Goal: Information Seeking & Learning: Check status

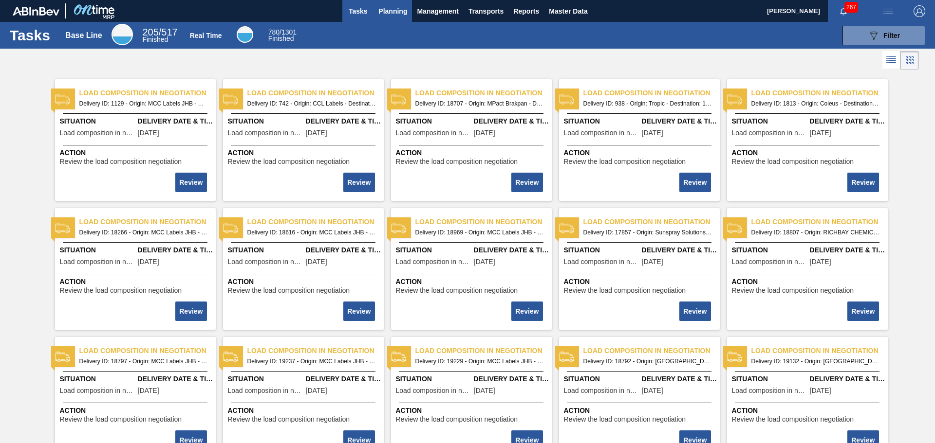
click at [395, 8] on span "Planning" at bounding box center [392, 11] width 29 height 12
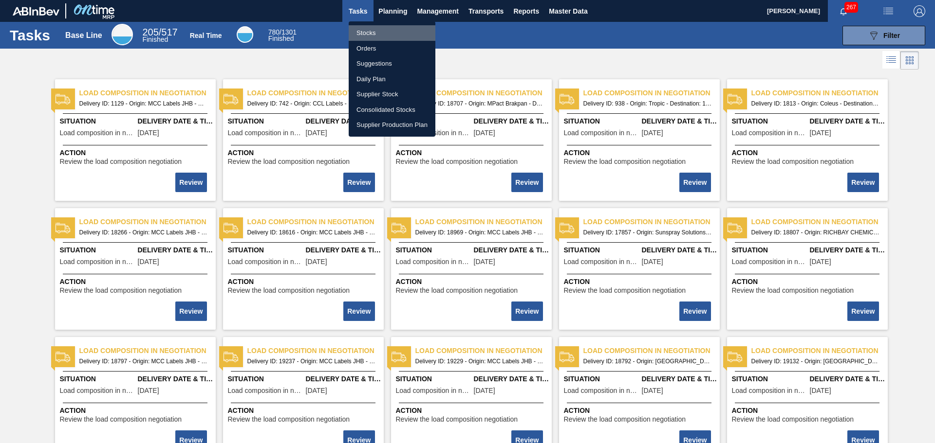
click at [386, 33] on li "Stocks" at bounding box center [392, 33] width 87 height 16
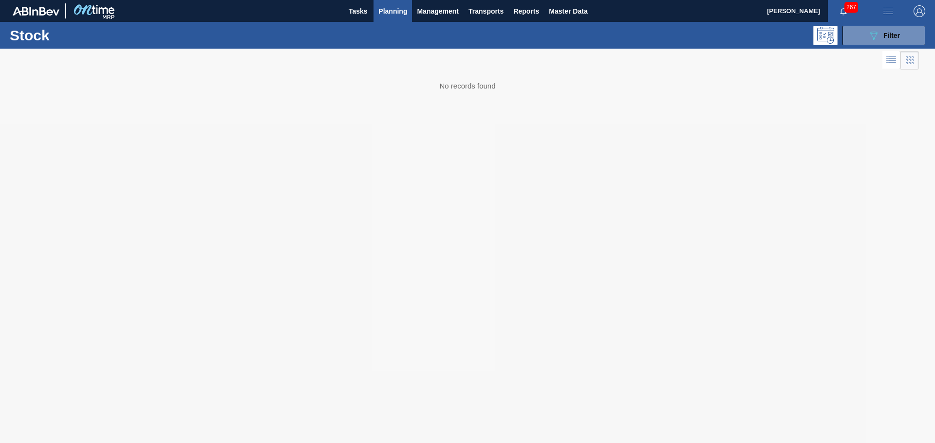
click at [382, 18] on button "Planning" at bounding box center [392, 11] width 38 height 22
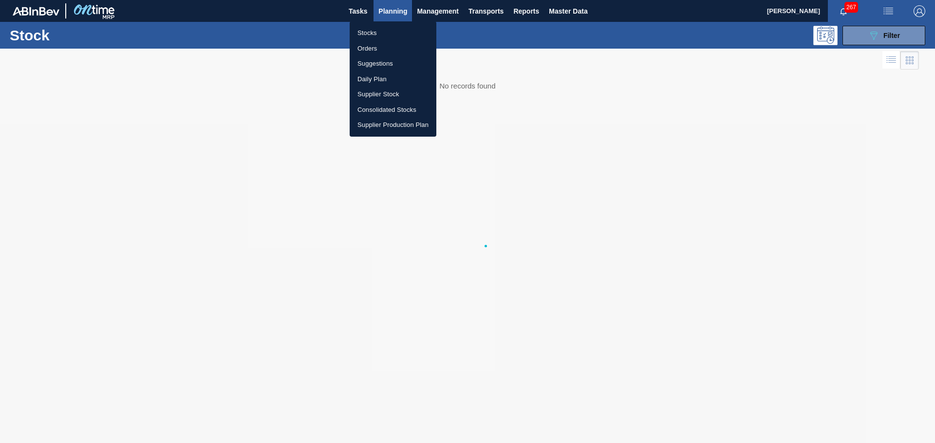
click at [373, 46] on li "Orders" at bounding box center [393, 49] width 87 height 16
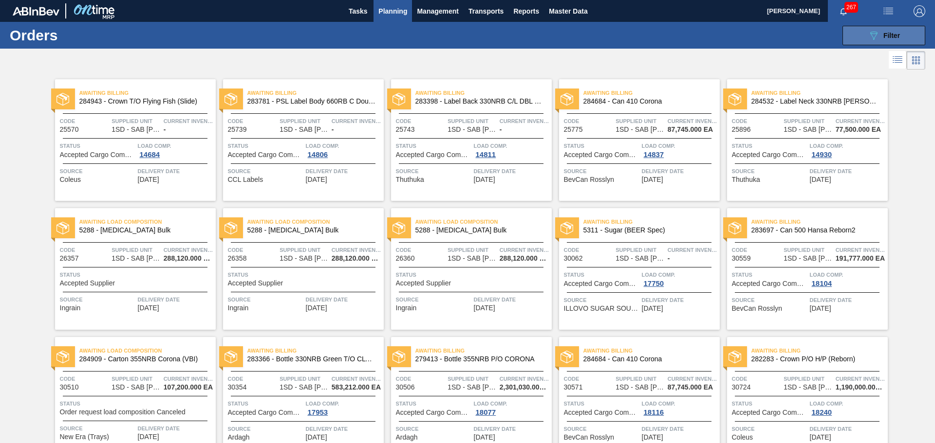
click at [884, 38] on span "Filter" at bounding box center [891, 36] width 17 height 8
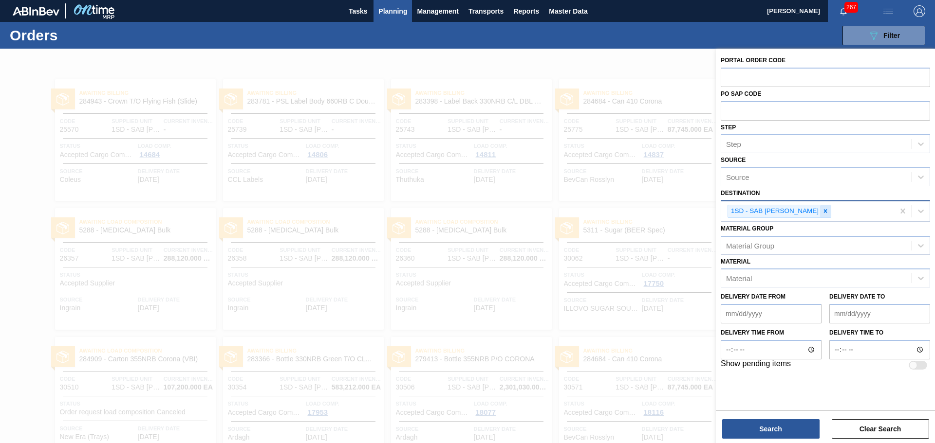
click at [822, 212] on icon at bounding box center [825, 211] width 7 height 7
click at [819, 212] on div "Source" at bounding box center [816, 210] width 190 height 14
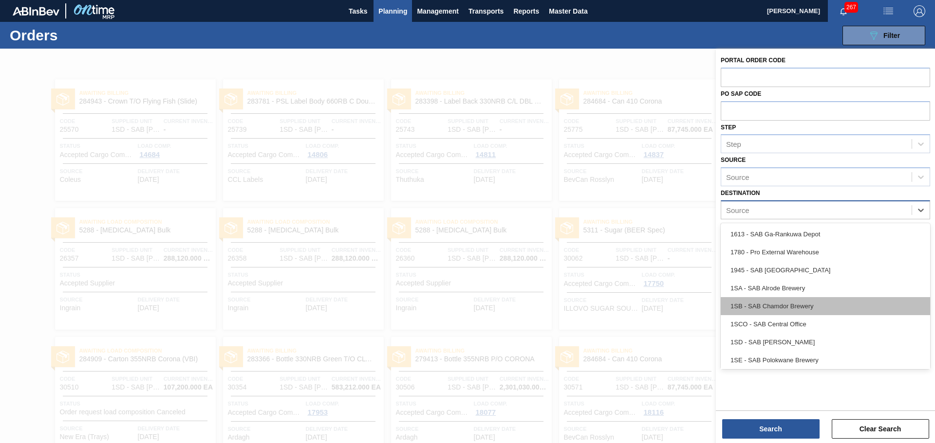
click at [807, 299] on div "1SB - SAB Chamdor Brewery" at bounding box center [824, 306] width 209 height 18
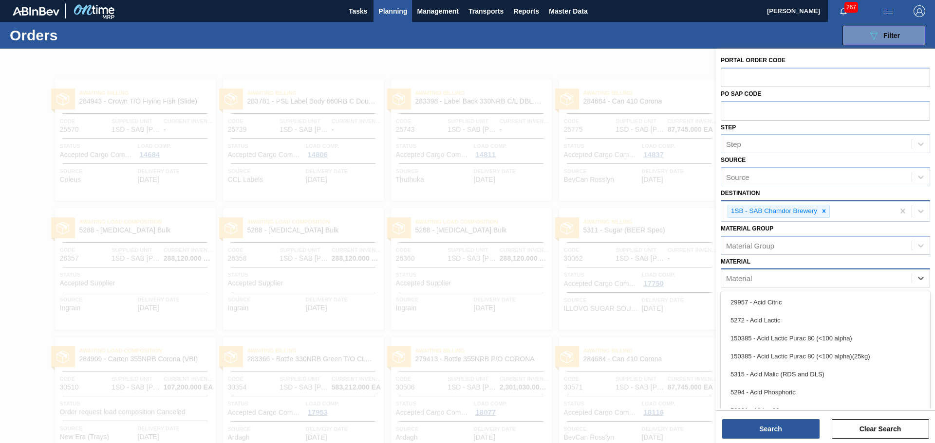
click at [778, 274] on div "Material" at bounding box center [816, 279] width 190 height 14
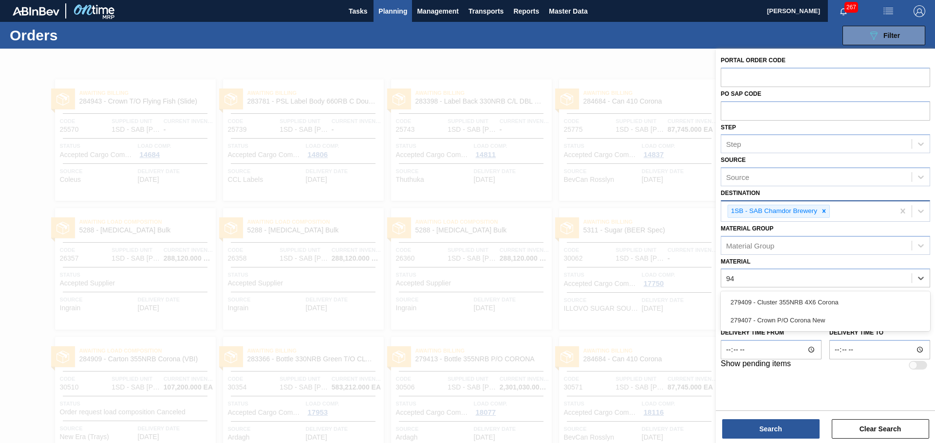
type input "9"
type input "278856"
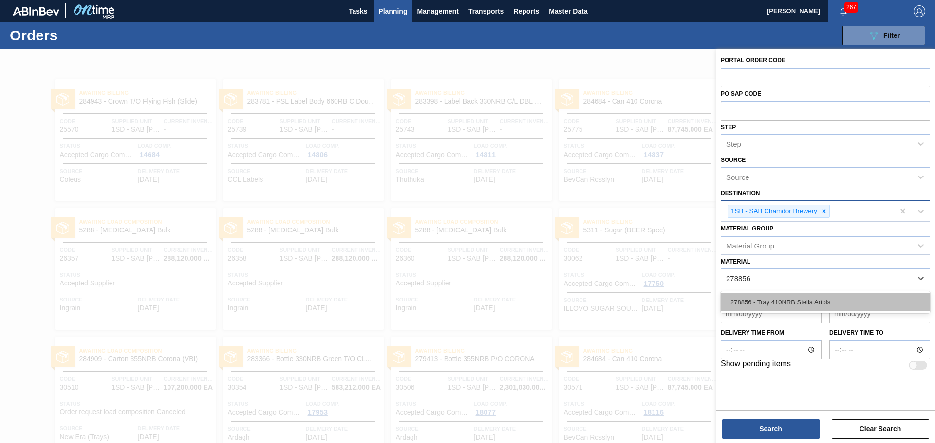
click at [843, 303] on div "278856 - Tray 410NRB Stella Artois" at bounding box center [824, 303] width 209 height 18
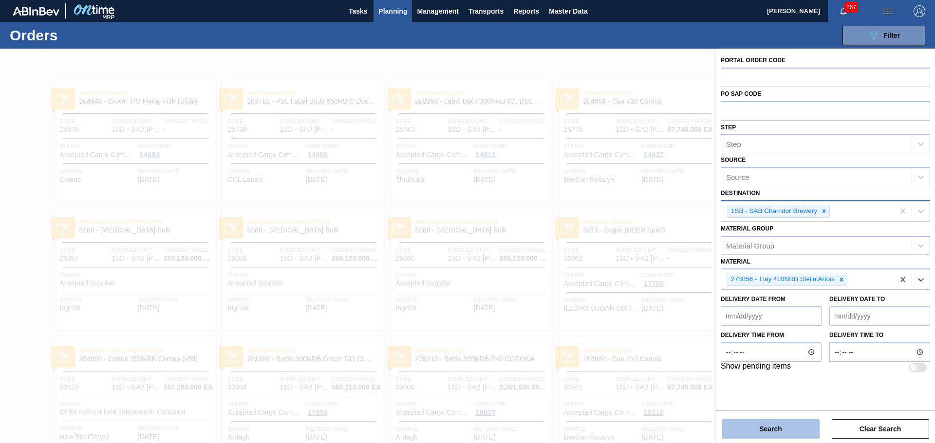
click at [779, 426] on button "Search" at bounding box center [770, 429] width 97 height 19
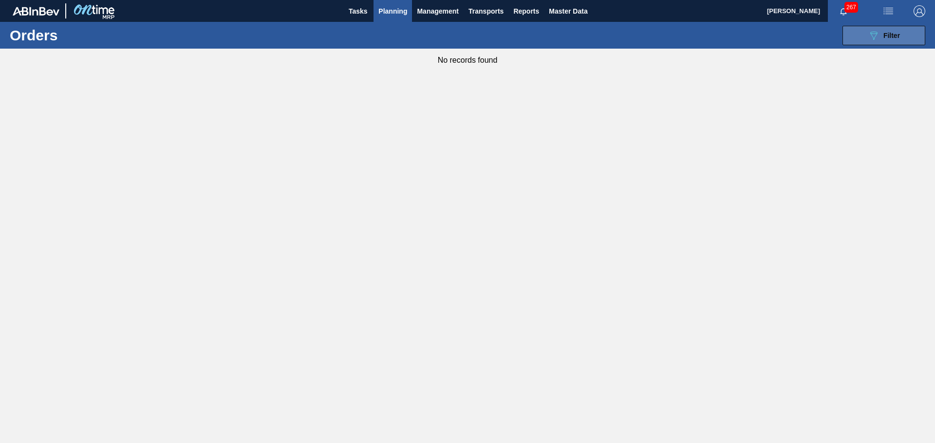
click at [847, 41] on button "089F7B8B-B2A5-4AFE-B5C0-19BA573D28AC Filter" at bounding box center [883, 35] width 83 height 19
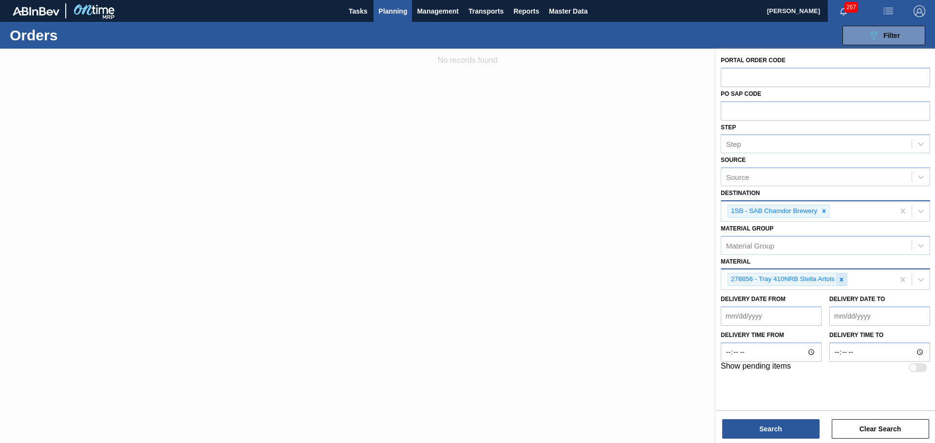
click at [842, 280] on icon at bounding box center [841, 279] width 3 height 3
click at [843, 276] on div "Material" at bounding box center [816, 279] width 190 height 14
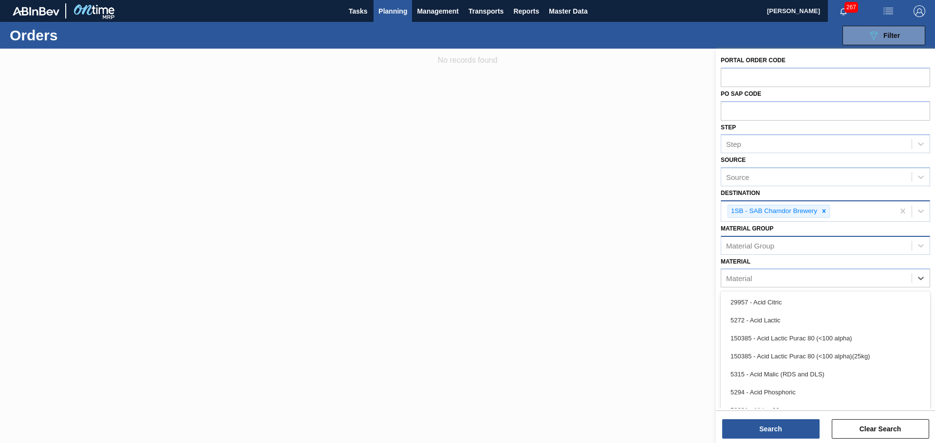
click at [848, 246] on div "Material Group" at bounding box center [816, 246] width 190 height 14
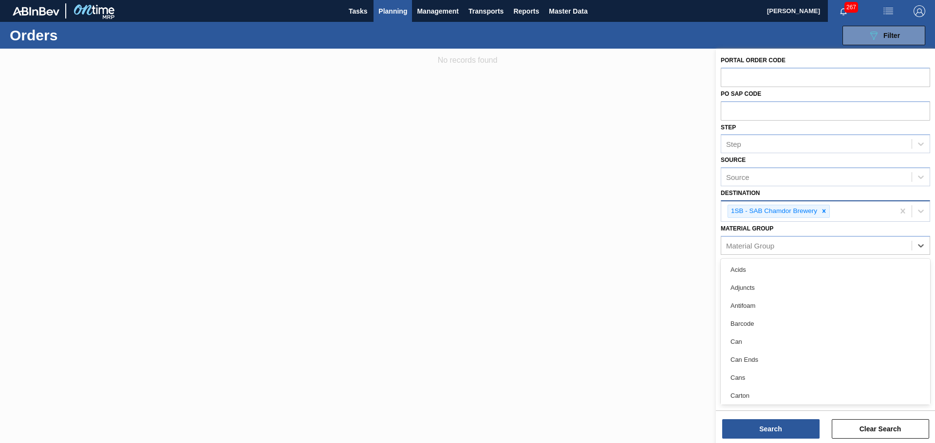
click at [753, 346] on div "Can" at bounding box center [824, 342] width 209 height 18
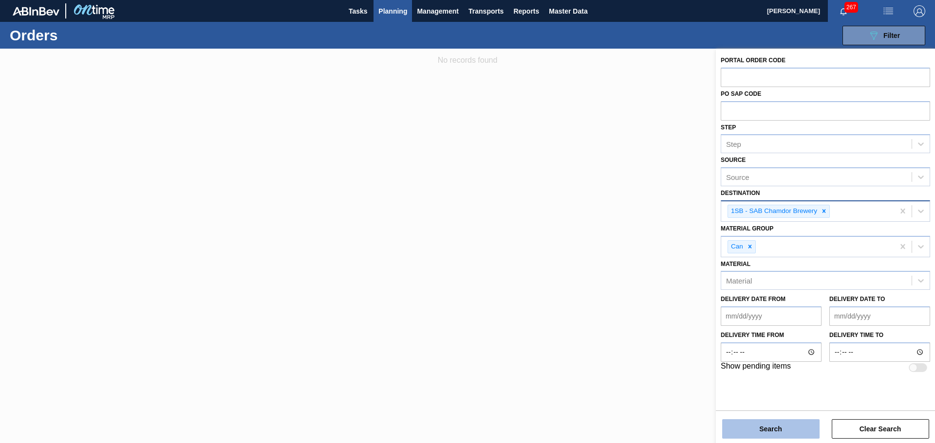
click at [745, 429] on button "Search" at bounding box center [770, 429] width 97 height 19
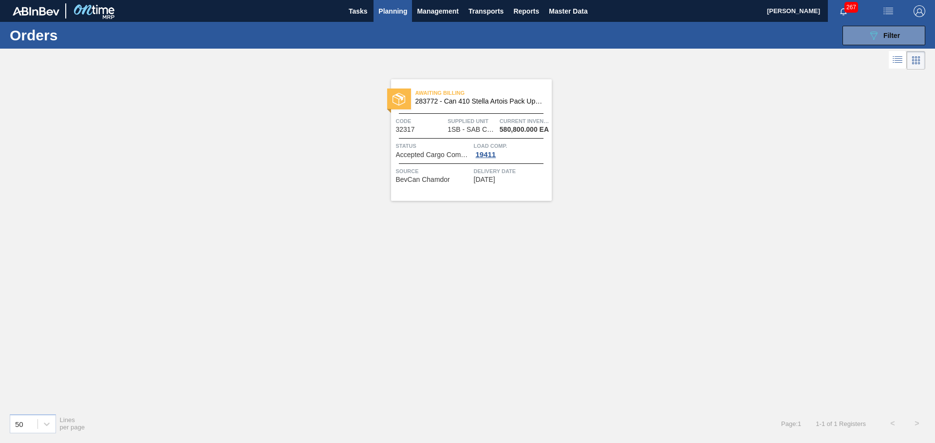
click at [494, 100] on span "283772 - Can 410 Stella Artois Pack Upgrade" at bounding box center [479, 101] width 129 height 7
click at [871, 32] on icon at bounding box center [873, 36] width 7 height 8
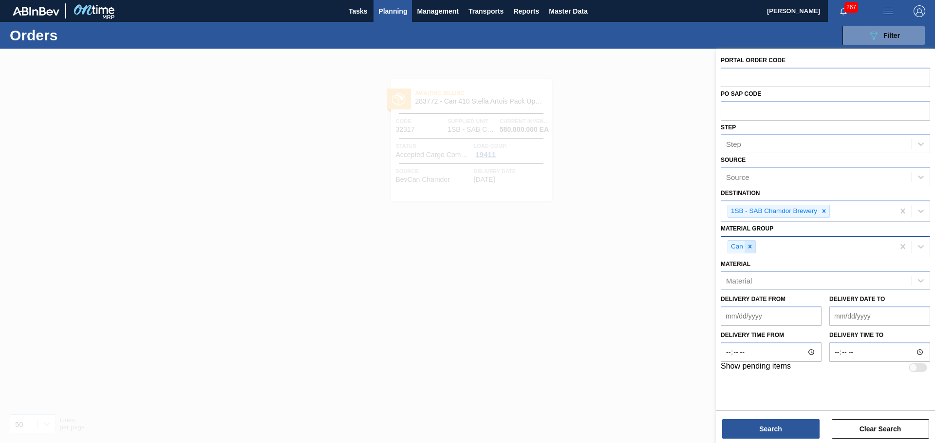
click at [753, 247] on icon at bounding box center [749, 246] width 7 height 7
click at [762, 247] on div "Material Group" at bounding box center [750, 245] width 48 height 8
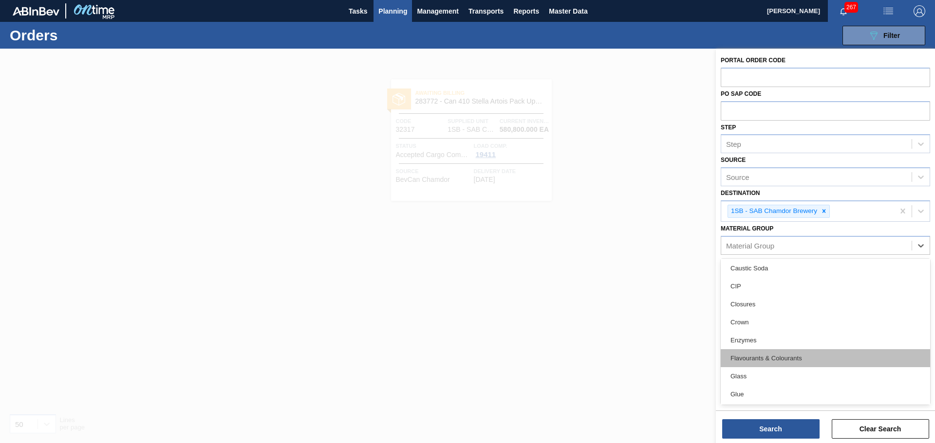
scroll to position [146, 0]
drag, startPoint x: 780, startPoint y: 323, endPoint x: 786, endPoint y: 346, distance: 23.6
click at [780, 323] on div "Crown" at bounding box center [824, 322] width 209 height 18
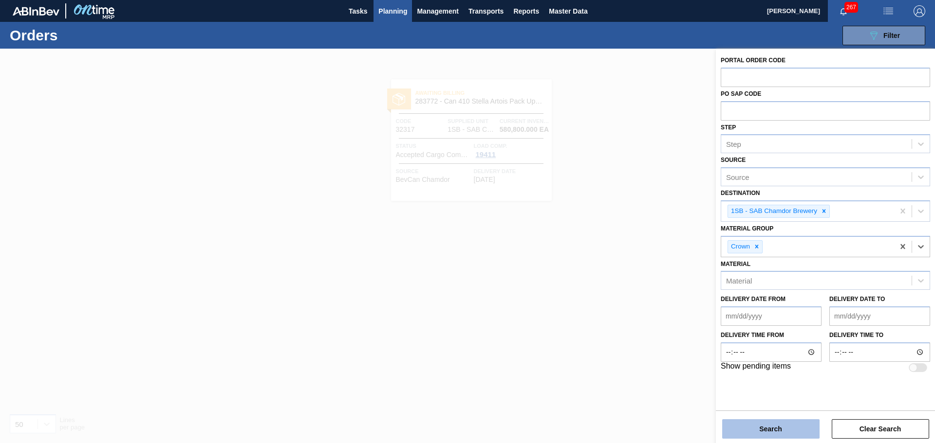
click at [777, 427] on button "Search" at bounding box center [770, 429] width 97 height 19
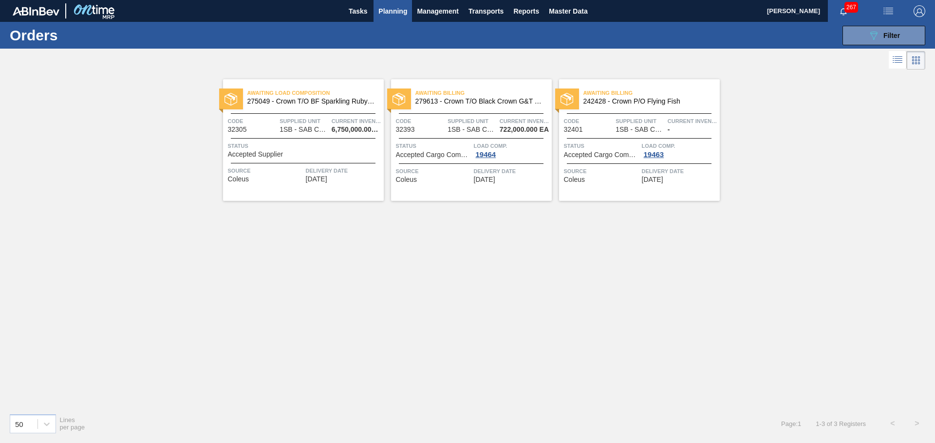
click at [366, 186] on div "Awaiting Load Composition 275049 - Crown T/O BF Sparkling Ruby Apple Spritz Cod…" at bounding box center [303, 140] width 161 height 122
click at [898, 35] on span "Filter" at bounding box center [891, 36] width 17 height 8
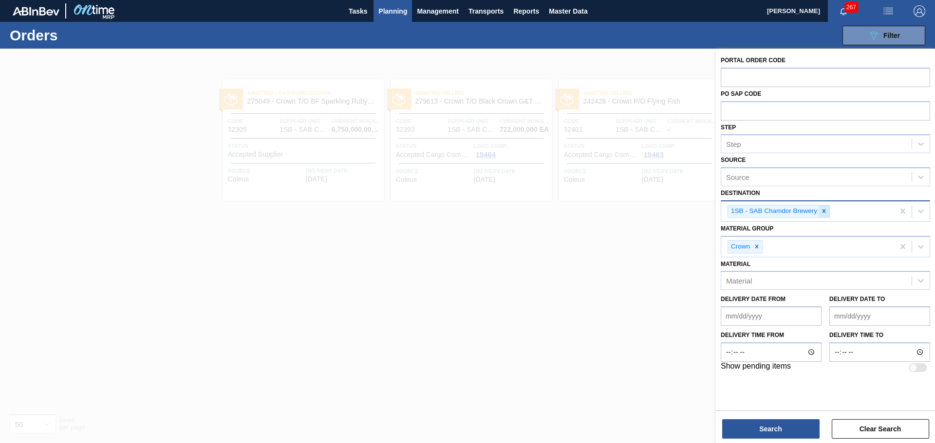
click at [823, 211] on icon at bounding box center [823, 211] width 7 height 7
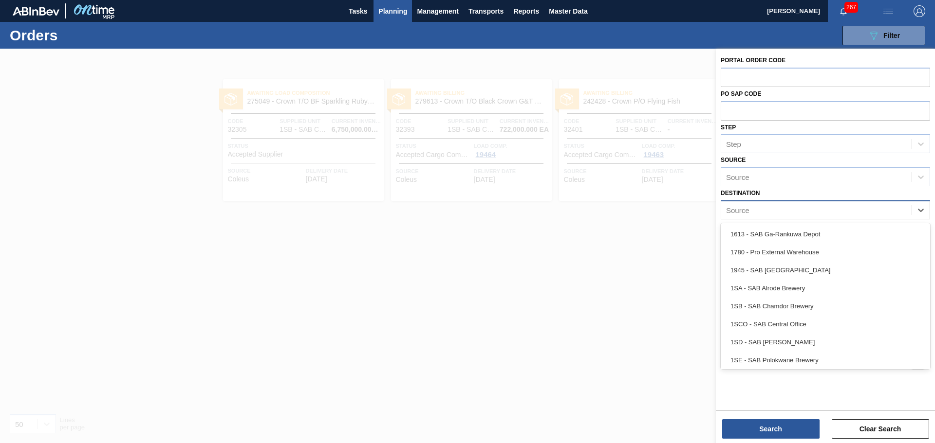
click at [825, 211] on div "Source" at bounding box center [816, 210] width 190 height 14
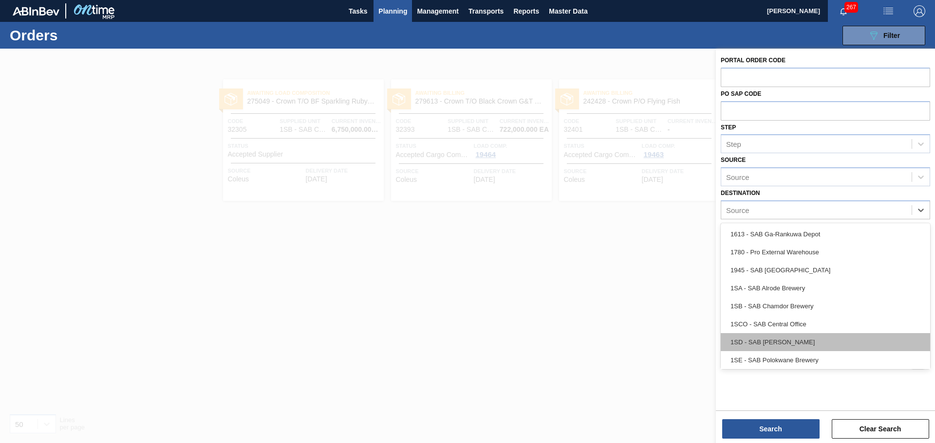
click at [800, 337] on div "1SD - SAB [PERSON_NAME]" at bounding box center [824, 342] width 209 height 18
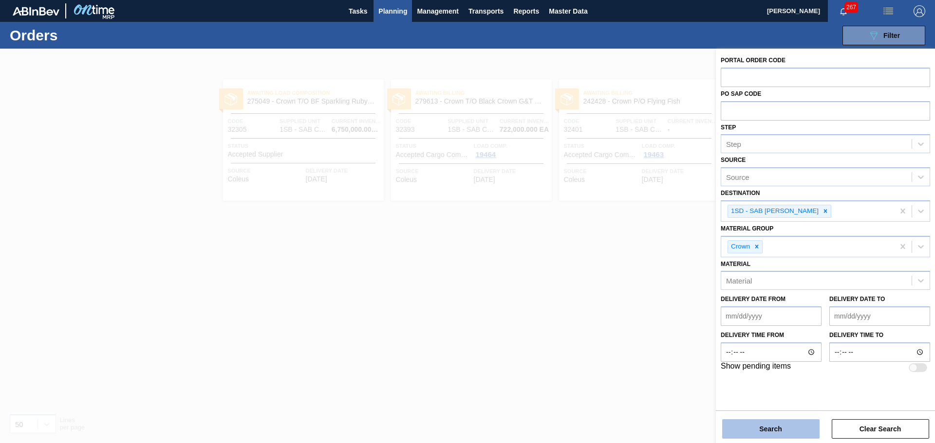
click at [791, 428] on button "Search" at bounding box center [770, 429] width 97 height 19
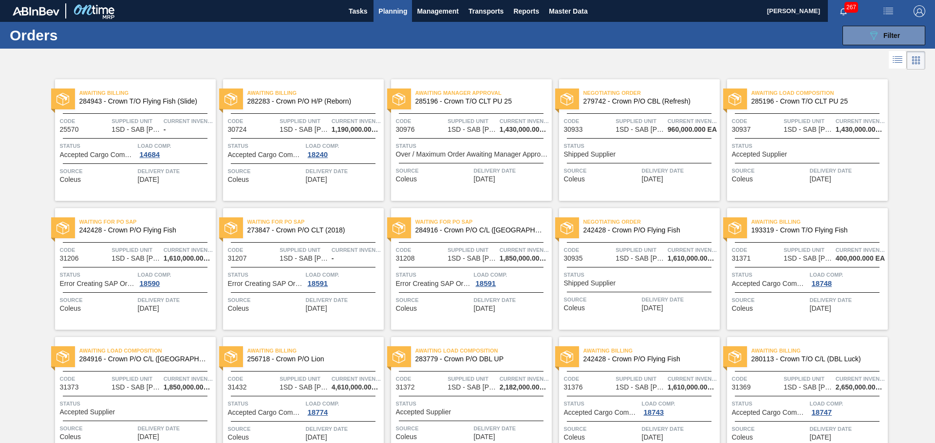
click at [152, 186] on div "Awaiting Billing 284943 - Crown T/O Flying Fish (Slide) Code 25570 Supplied Uni…" at bounding box center [135, 140] width 161 height 122
click at [363, 206] on div "Waiting for PO SAP 273847 - Crown P/O CLT (2018) Code 31207 Supplied Unit 1SD -…" at bounding box center [300, 265] width 168 height 129
click at [360, 187] on div "Awaiting Billing 282283 - Crown P/O H/P (Reborn) Code 30724 Supplied Unit 1SD -…" at bounding box center [303, 140] width 161 height 122
click at [598, 67] on div at bounding box center [467, 60] width 935 height 23
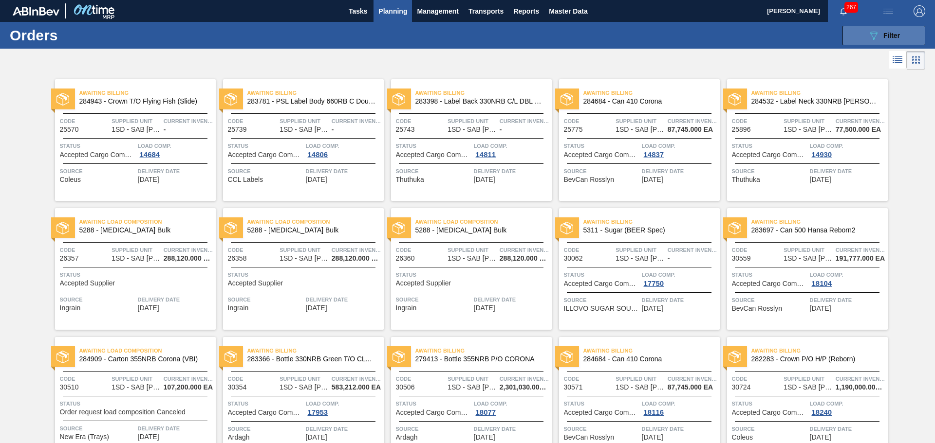
click at [876, 41] on icon "089F7B8B-B2A5-4AFE-B5C0-19BA573D28AC" at bounding box center [874, 36] width 12 height 12
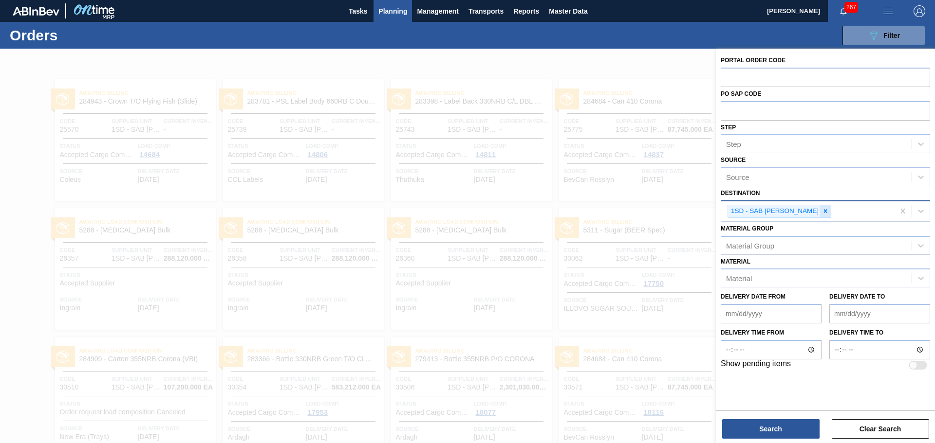
click at [822, 212] on icon at bounding box center [825, 211] width 7 height 7
click at [819, 212] on div "Source" at bounding box center [816, 210] width 190 height 14
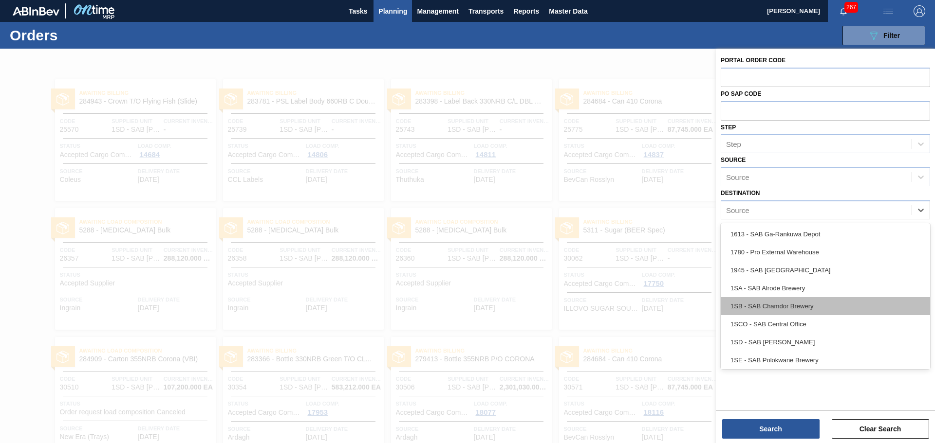
click at [795, 305] on div "1SB - SAB Chamdor Brewery" at bounding box center [824, 306] width 209 height 18
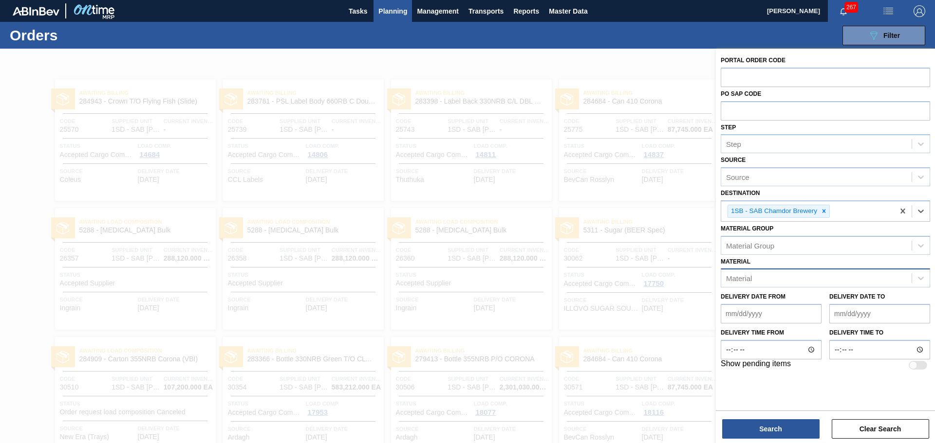
click at [783, 276] on div "Material" at bounding box center [816, 279] width 190 height 14
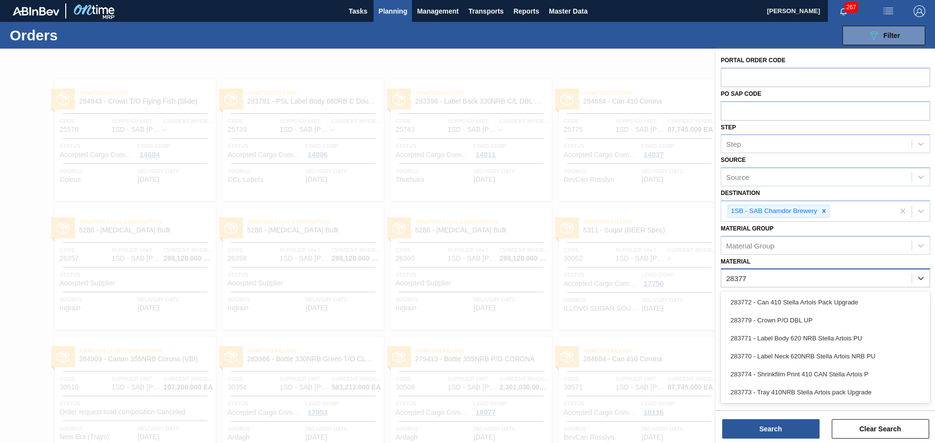
type input "283773"
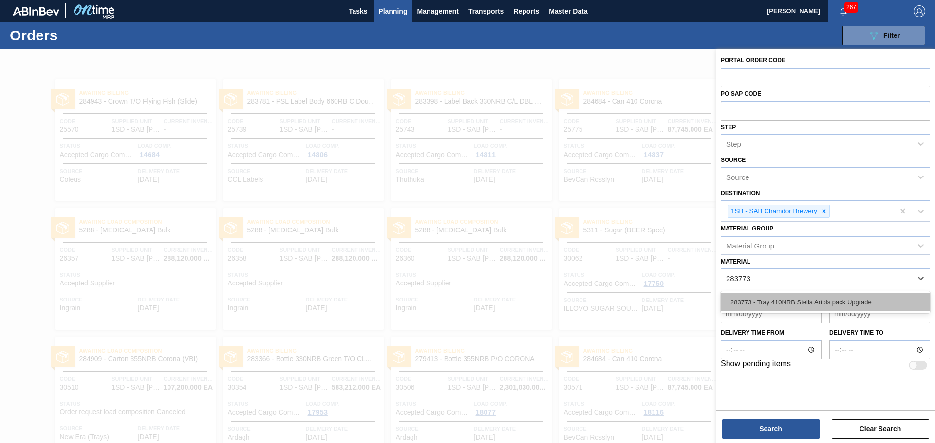
click at [821, 299] on div "283773 - Tray 410NRB Stella Artois pack Upgrade" at bounding box center [824, 303] width 209 height 18
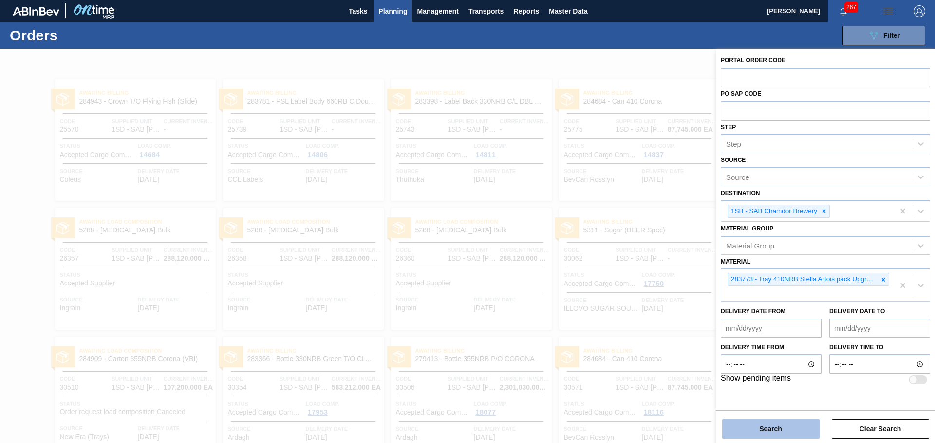
click at [775, 424] on button "Search" at bounding box center [770, 429] width 97 height 19
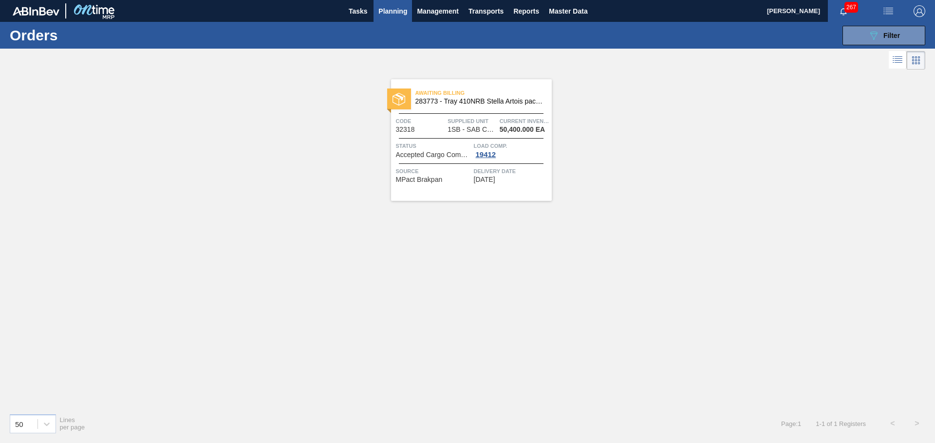
click at [442, 102] on span "283773 - Tray 410NRB Stella Artois pack Upgrade" at bounding box center [479, 101] width 129 height 7
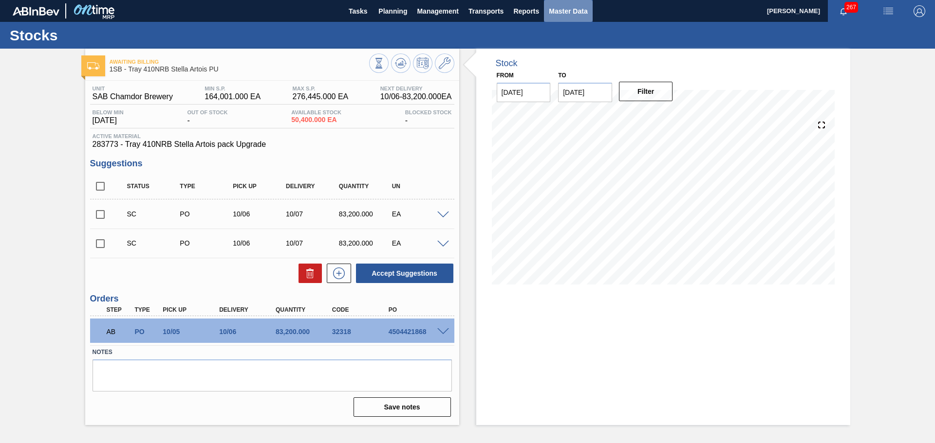
click at [549, 12] on span "Master Data" at bounding box center [568, 11] width 38 height 12
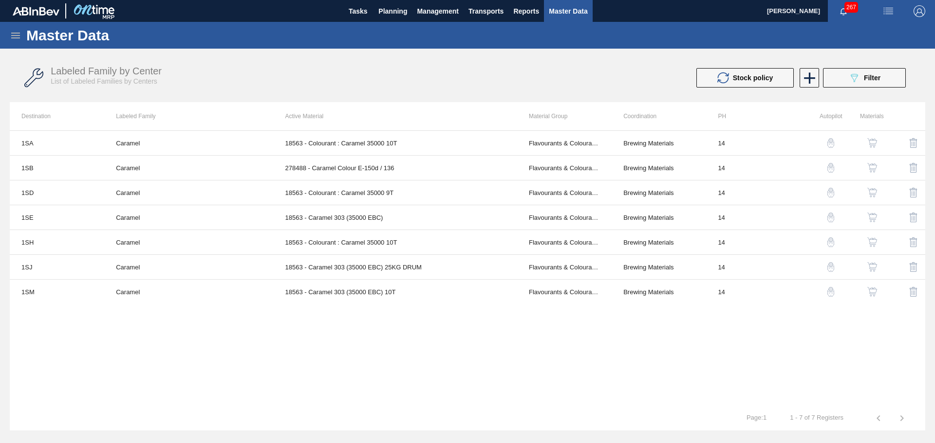
click at [18, 33] on icon at bounding box center [15, 36] width 9 height 6
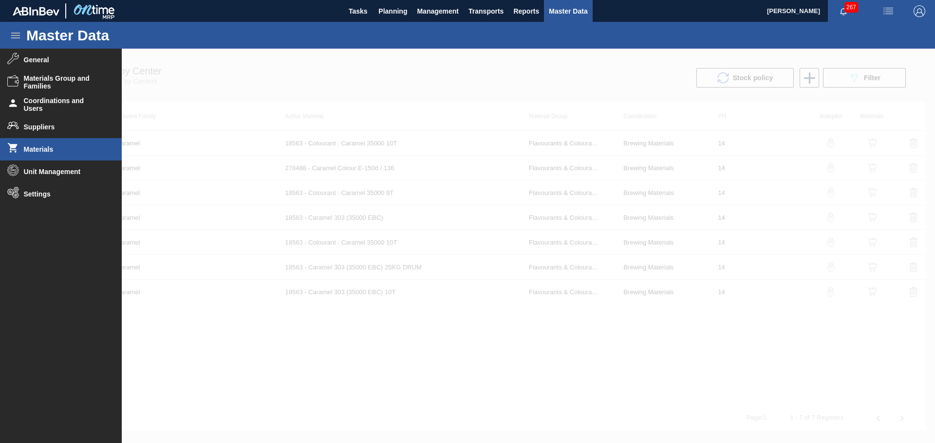
click at [57, 144] on li "Materials" at bounding box center [61, 149] width 122 height 22
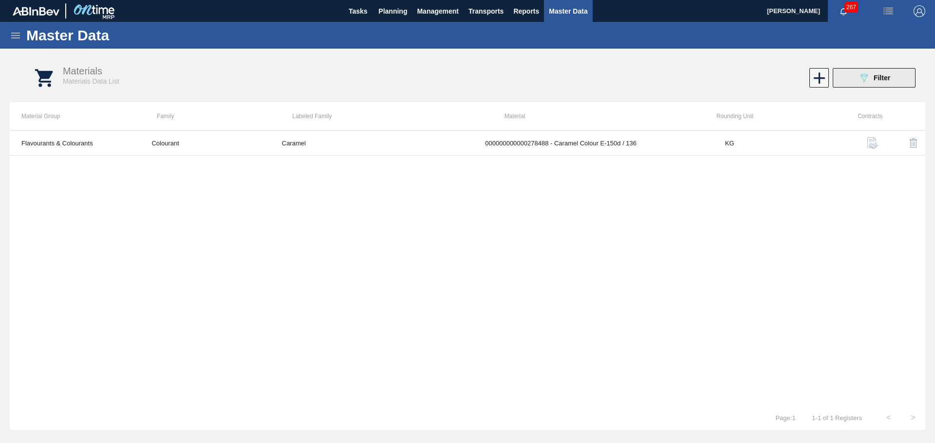
click at [854, 81] on button "089F7B8B-B2A5-4AFE-B5C0-19BA573D28AC Filter" at bounding box center [873, 77] width 83 height 19
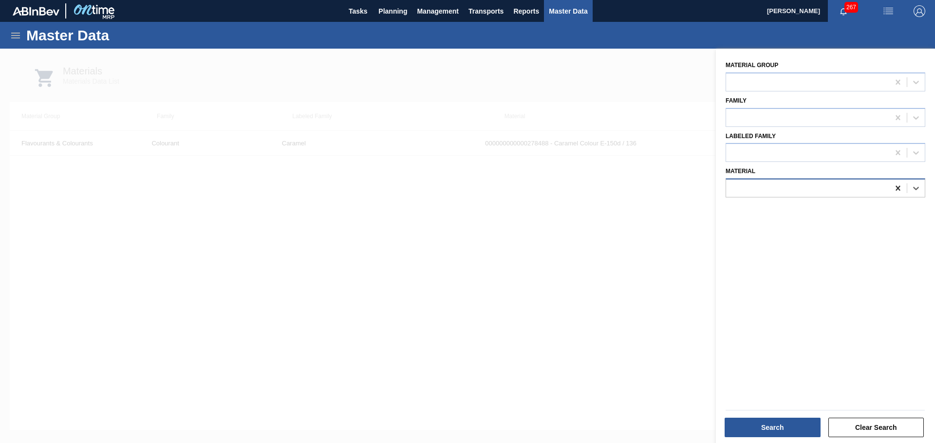
click at [897, 187] on icon at bounding box center [897, 188] width 4 height 5
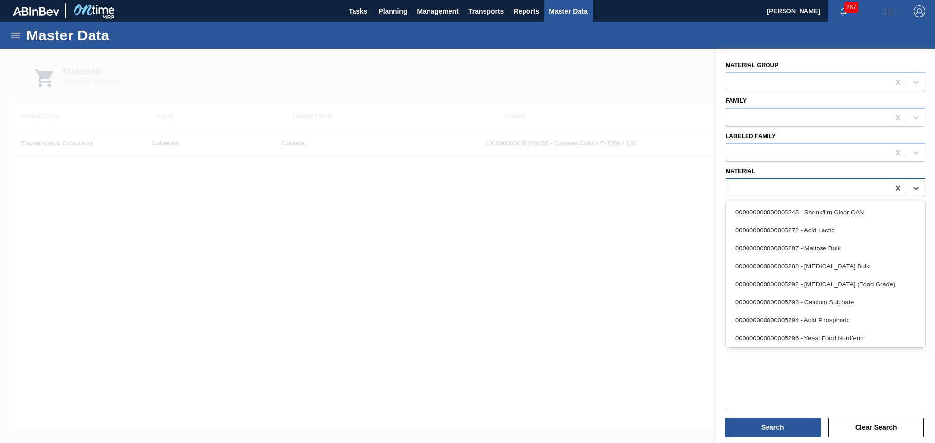
click at [867, 190] on div at bounding box center [807, 189] width 163 height 14
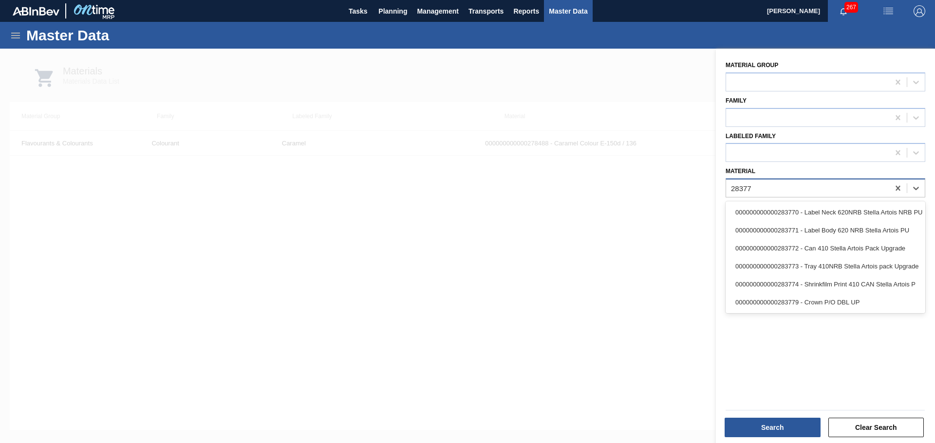
type input "283773"
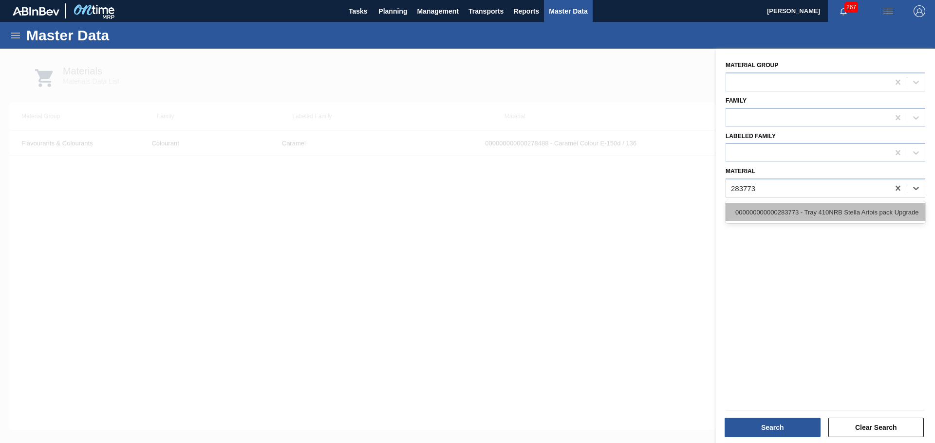
click at [874, 212] on div "000000000000283773 - Tray 410NRB Stella Artois pack Upgrade" at bounding box center [825, 212] width 200 height 18
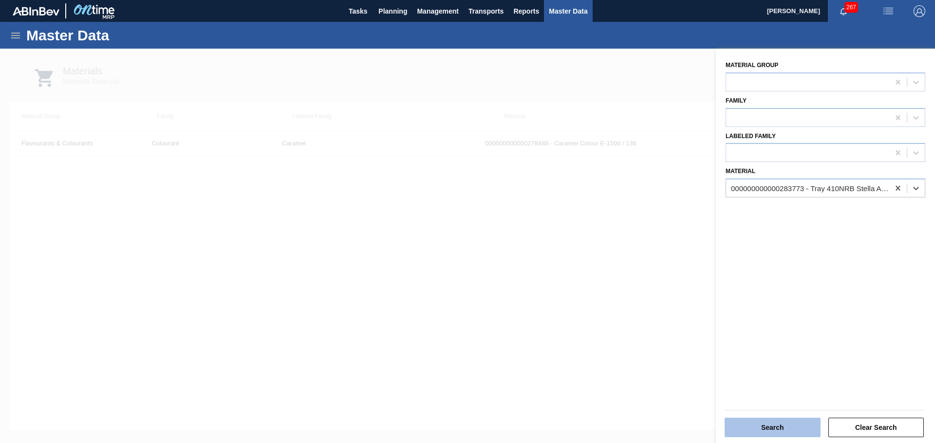
click at [782, 433] on button "Search" at bounding box center [772, 427] width 96 height 19
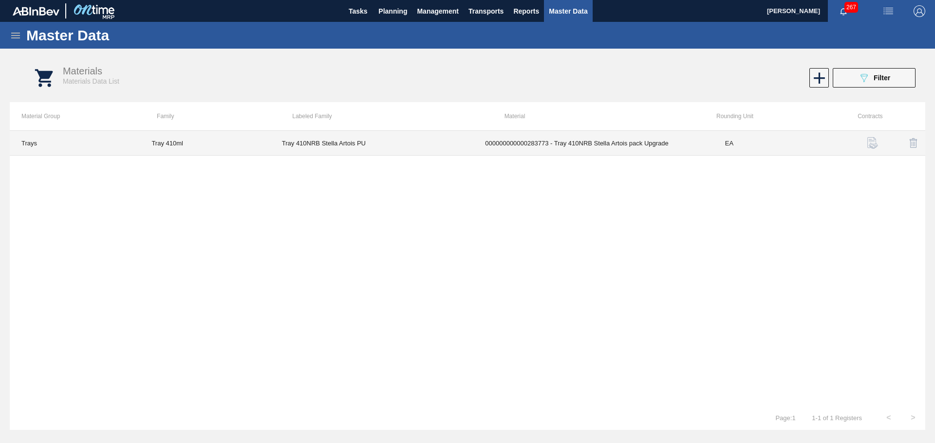
click at [452, 148] on td "Tray 410NRB Stella Artois PU" at bounding box center [371, 143] width 203 height 25
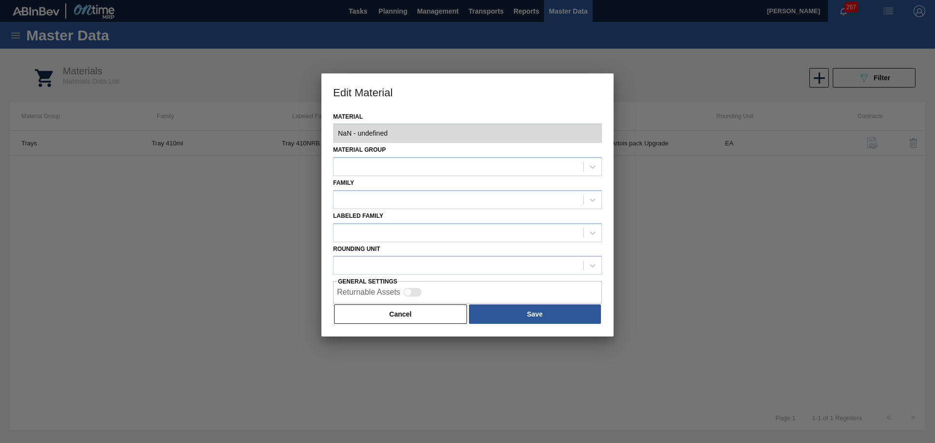
click at [452, 148] on div "Material Group" at bounding box center [467, 159] width 269 height 33
type input "283773 - 000000000000283773 - Tray 410NRB Stella Artois pack Upgrade"
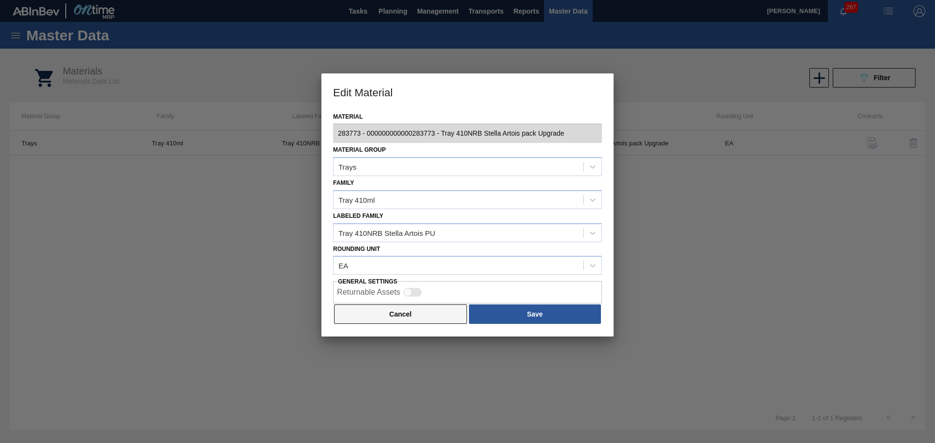
click at [436, 322] on button "Cancel" at bounding box center [400, 314] width 133 height 19
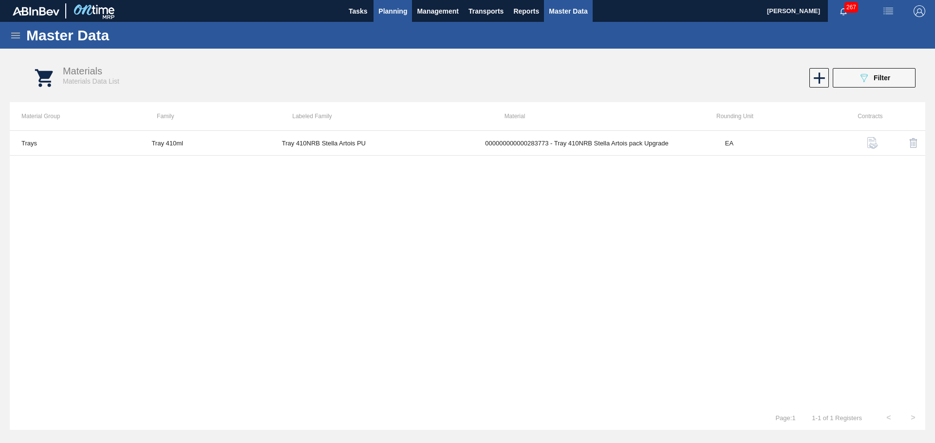
click at [398, 13] on span "Planning" at bounding box center [392, 11] width 29 height 12
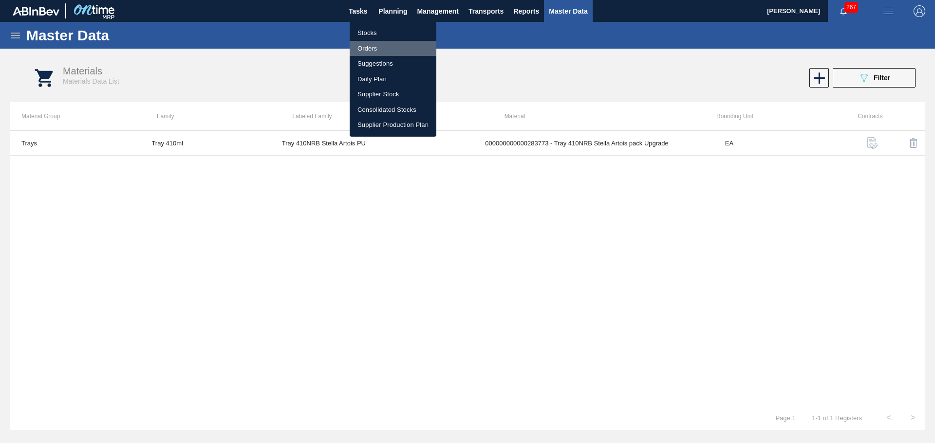
click at [383, 47] on li "Orders" at bounding box center [393, 49] width 87 height 16
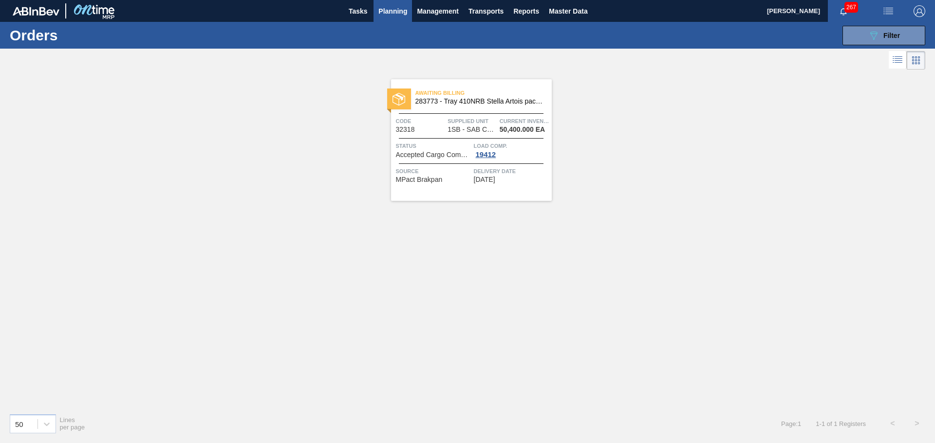
click at [460, 129] on span "1SB - SAB Chamdor Brewery" at bounding box center [471, 129] width 49 height 7
